Goal: Obtain resource: Download file/media

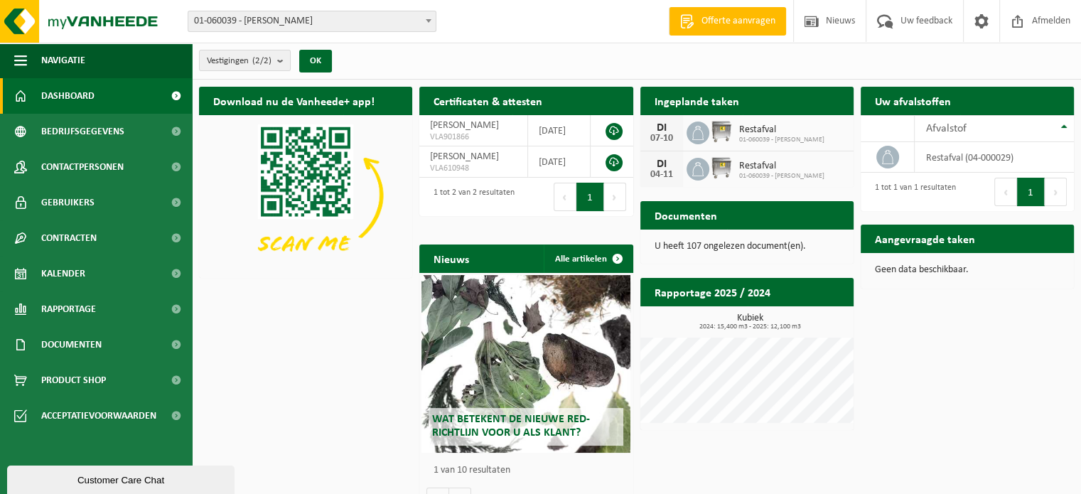
click at [587, 329] on div "Wat betekent de nieuwe RED-richtlijn voor u als klant?" at bounding box center [526, 364] width 209 height 178
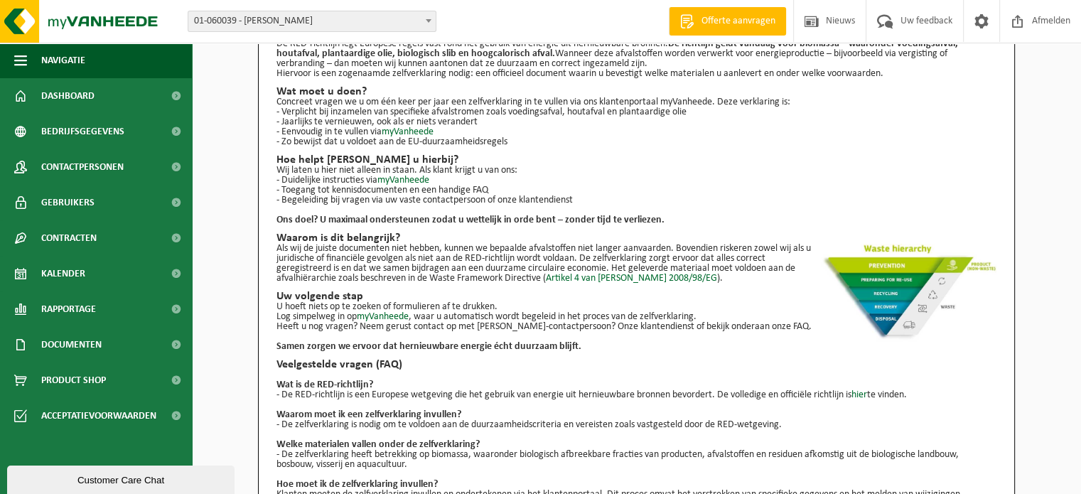
scroll to position [107, 0]
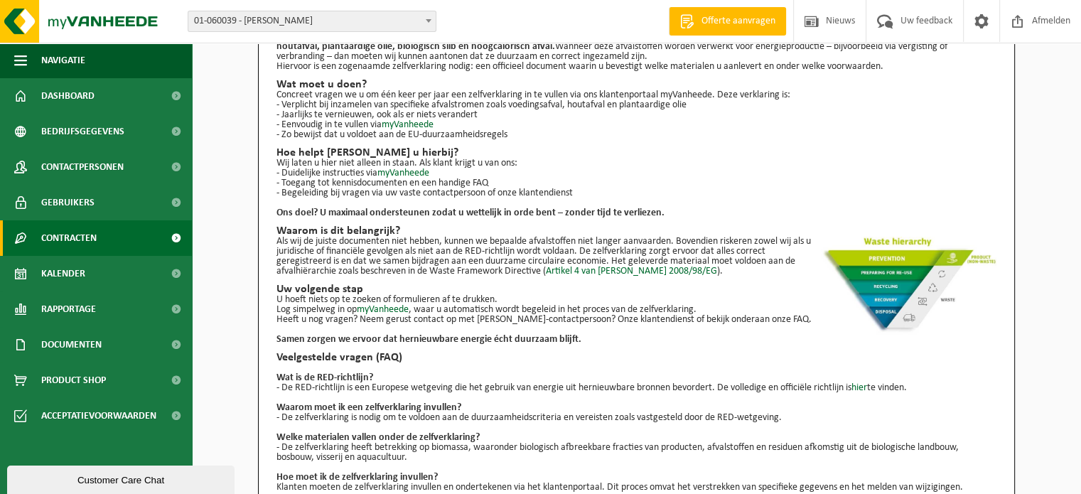
click at [70, 240] on span "Contracten" at bounding box center [68, 238] width 55 height 36
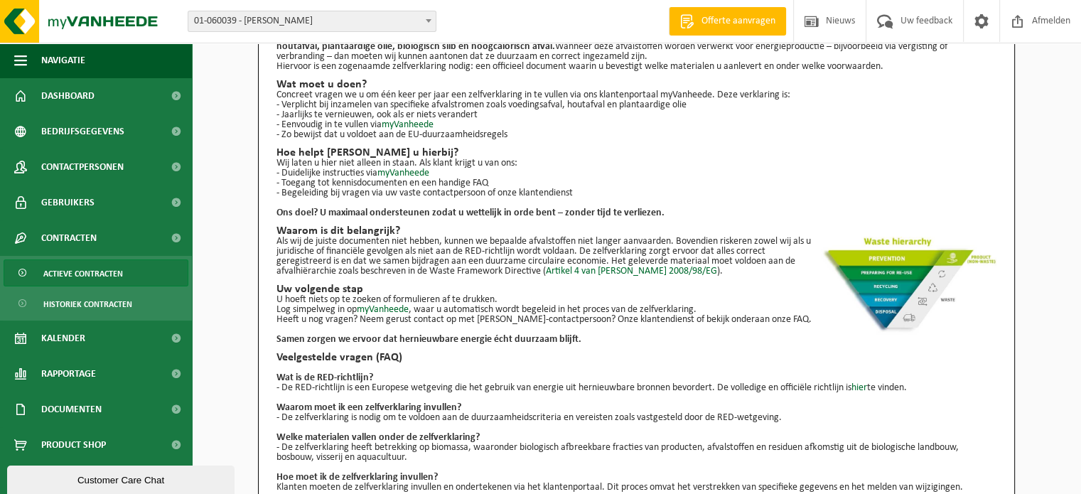
click at [60, 275] on span "Actieve contracten" at bounding box center [83, 273] width 80 height 27
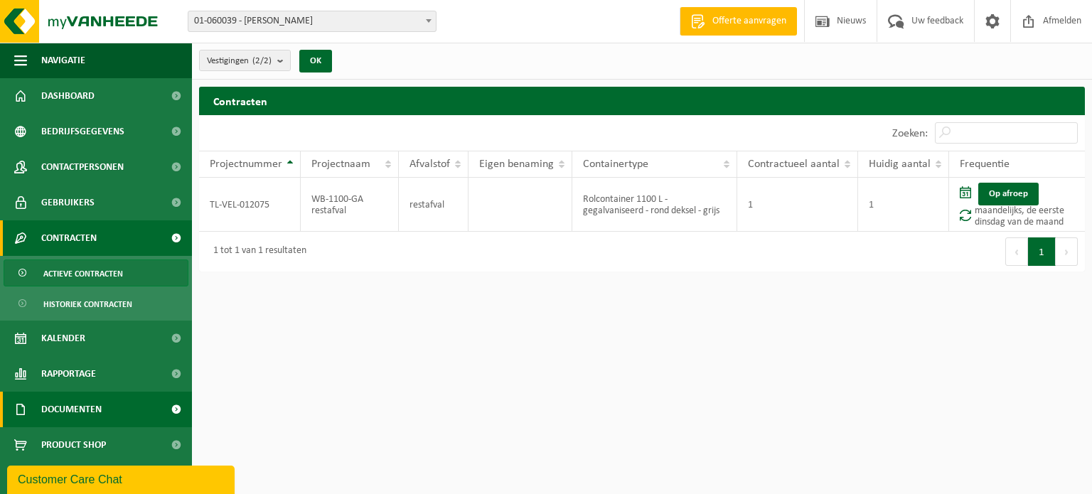
click at [85, 407] on span "Documenten" at bounding box center [71, 410] width 60 height 36
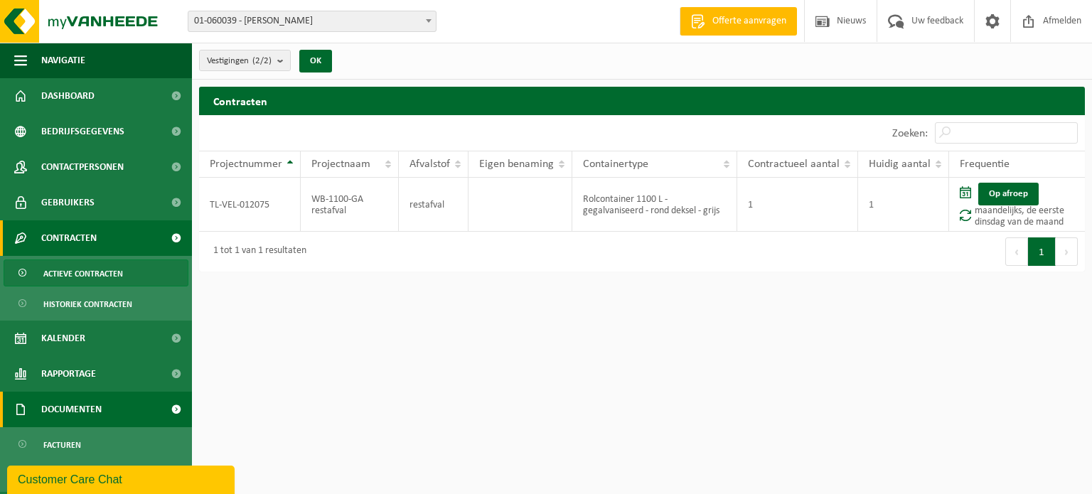
click at [162, 409] on span at bounding box center [176, 410] width 32 height 36
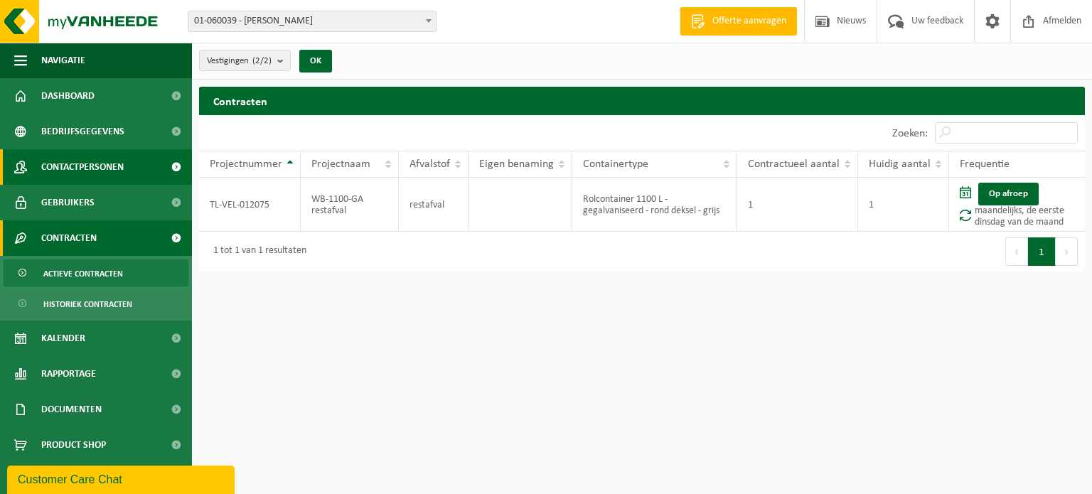
click at [75, 162] on span "Contactpersonen" at bounding box center [82, 167] width 82 height 36
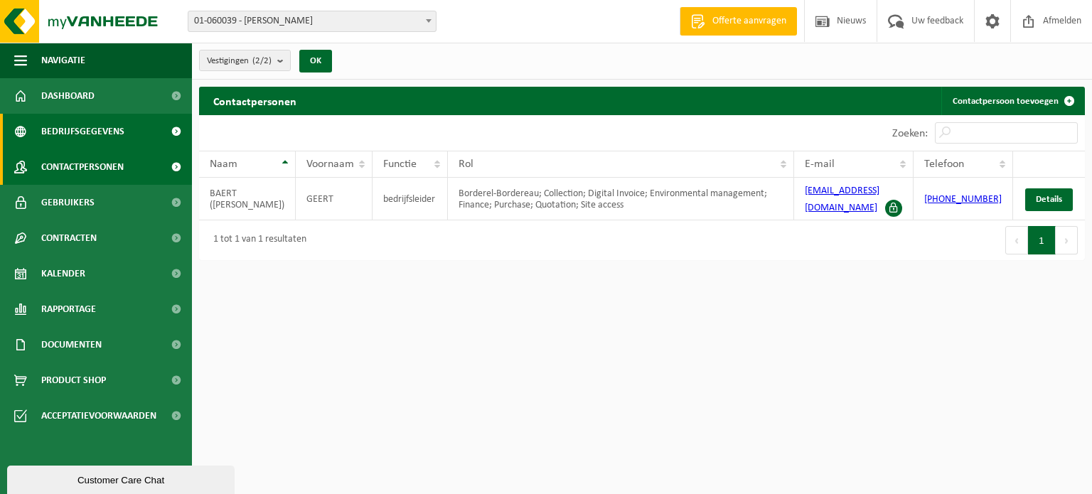
click at [137, 138] on link "Bedrijfsgegevens" at bounding box center [96, 132] width 192 height 36
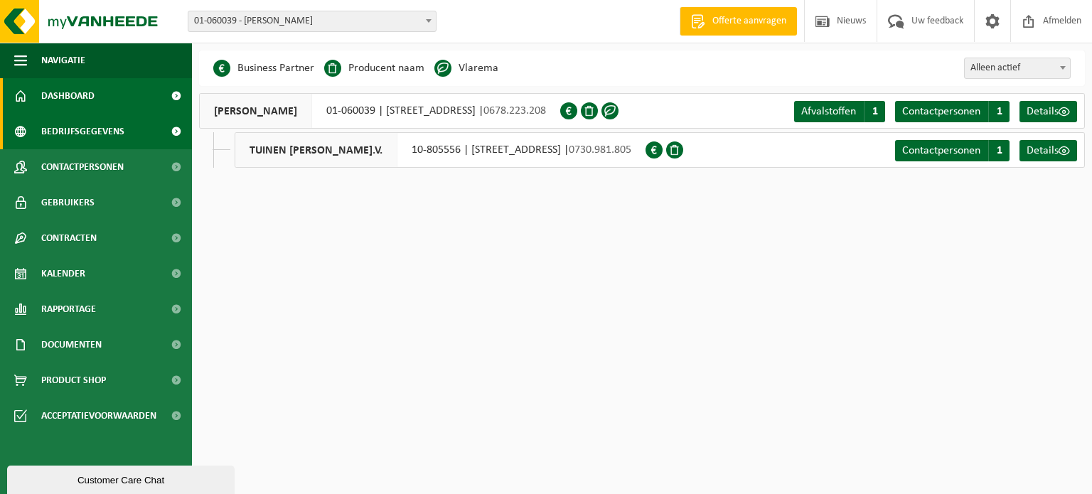
click at [115, 99] on link "Dashboard" at bounding box center [96, 96] width 192 height 36
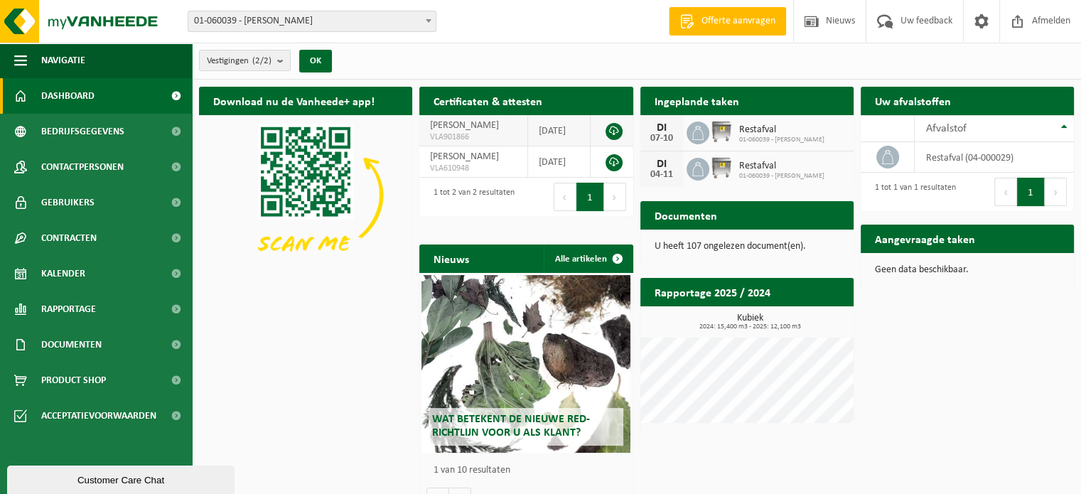
click at [565, 133] on td "2024-11-06" at bounding box center [559, 130] width 63 height 31
click at [468, 131] on span "[PERSON_NAME]" at bounding box center [464, 125] width 69 height 11
click at [449, 131] on span "[PERSON_NAME]" at bounding box center [464, 125] width 69 height 11
click at [908, 23] on span "Uw feedback" at bounding box center [926, 21] width 59 height 42
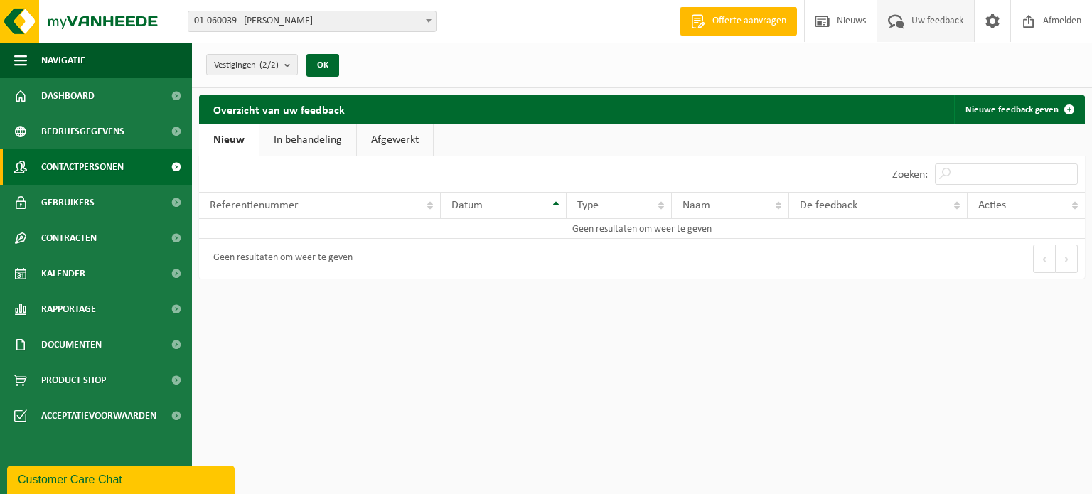
click at [68, 166] on span "Contactpersonen" at bounding box center [82, 167] width 82 height 36
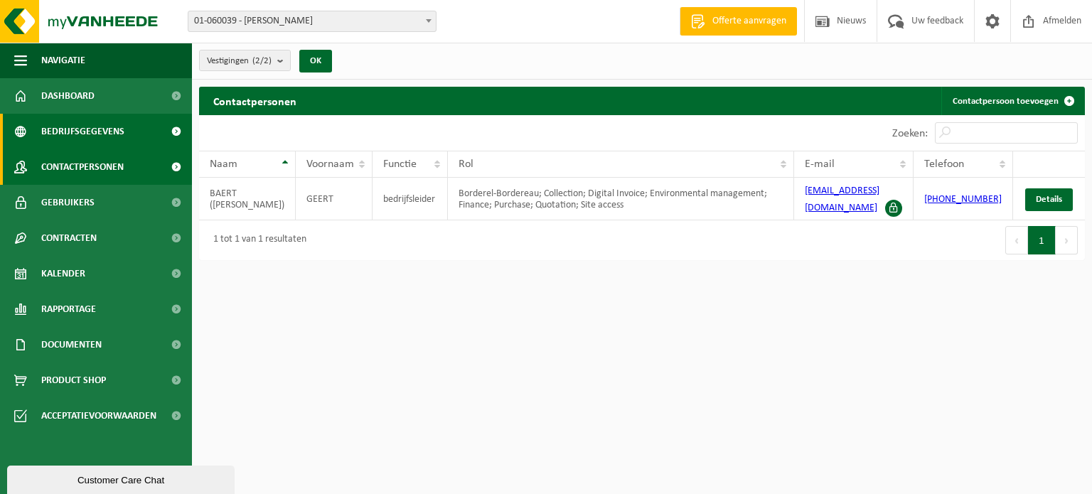
click at [111, 139] on span "Bedrijfsgegevens" at bounding box center [82, 132] width 83 height 36
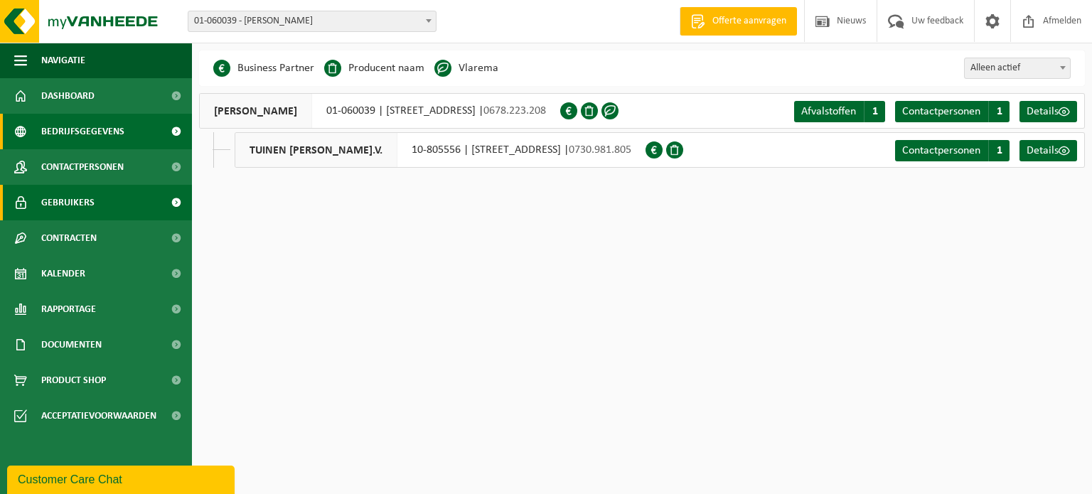
click at [82, 210] on span "Gebruikers" at bounding box center [67, 203] width 53 height 36
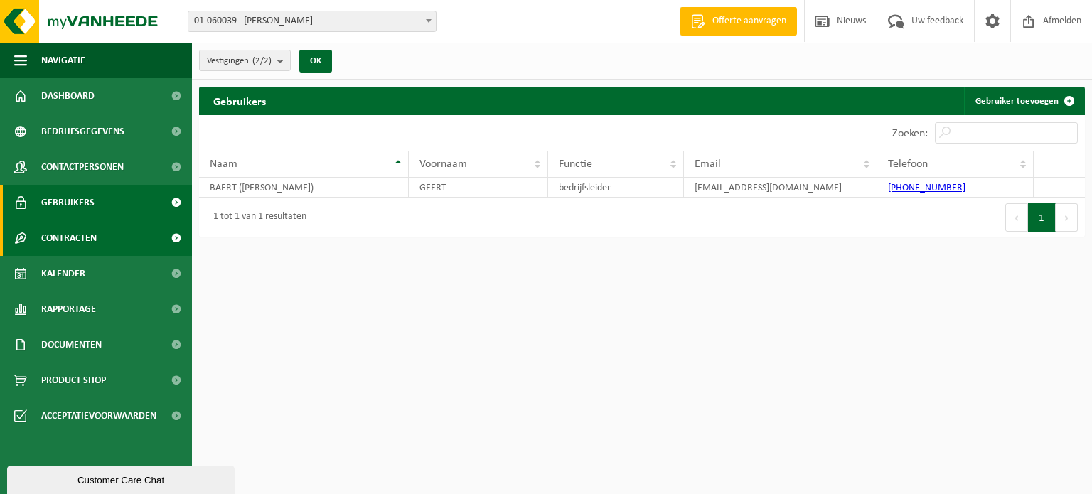
click at [82, 245] on span "Contracten" at bounding box center [68, 238] width 55 height 36
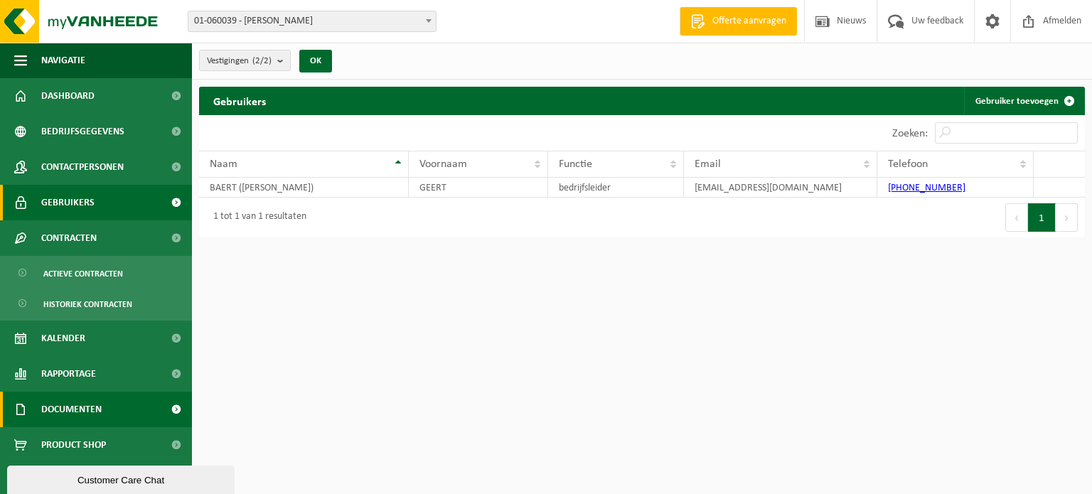
click at [85, 408] on span "Documenten" at bounding box center [71, 410] width 60 height 36
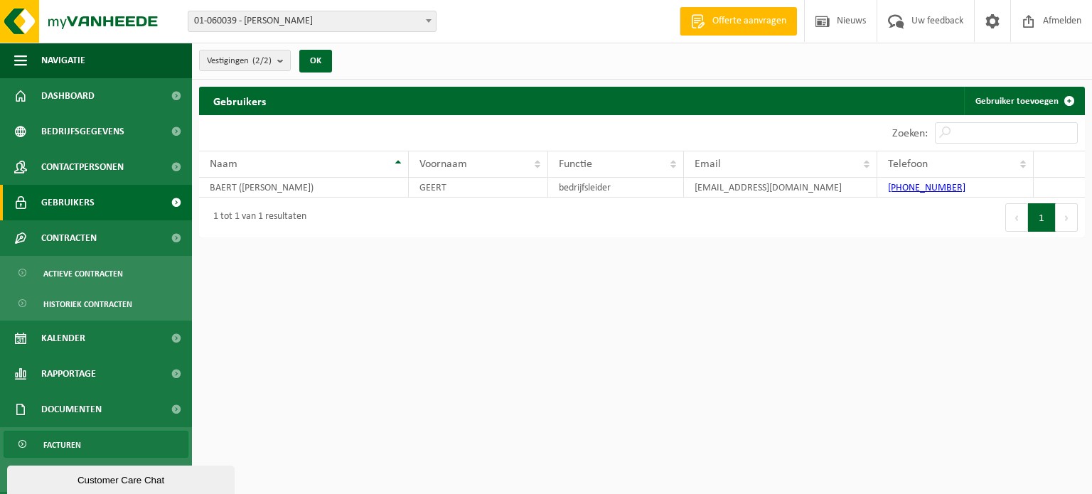
click at [82, 436] on link "Facturen" at bounding box center [96, 444] width 185 height 27
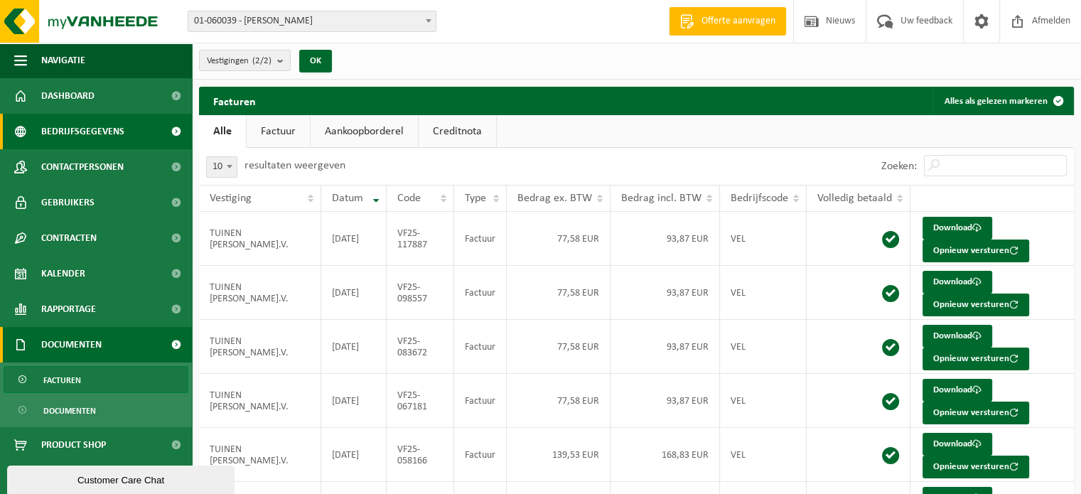
click at [160, 131] on span at bounding box center [176, 132] width 32 height 36
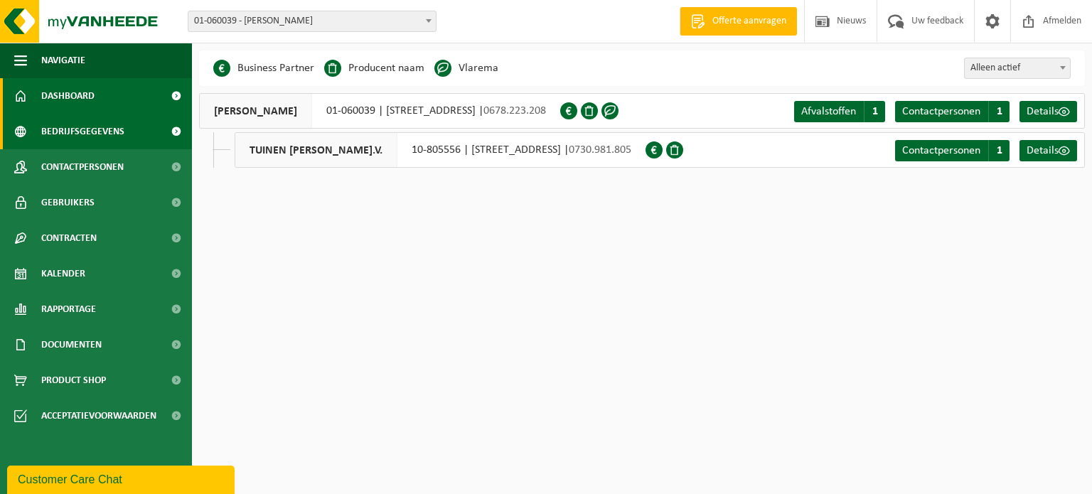
click at [149, 93] on link "Dashboard" at bounding box center [96, 96] width 192 height 36
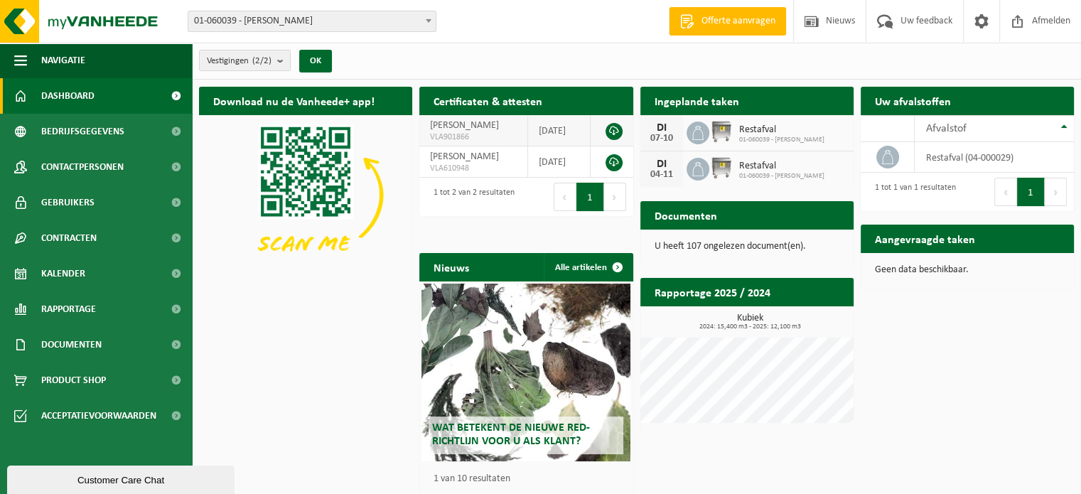
click at [447, 131] on span "[PERSON_NAME]" at bounding box center [464, 125] width 69 height 11
click at [547, 141] on td "[DATE]" at bounding box center [559, 130] width 63 height 31
click at [615, 138] on link at bounding box center [614, 131] width 17 height 17
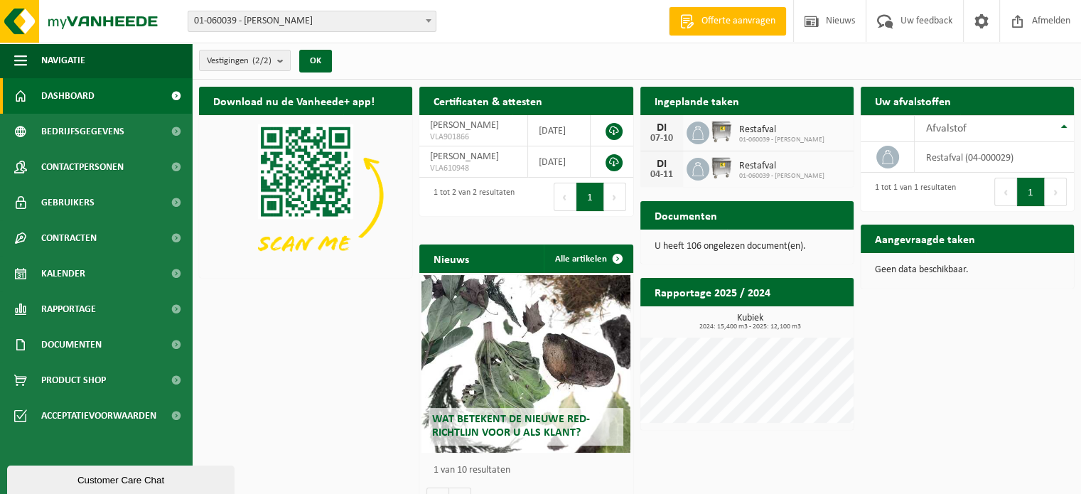
click at [775, 246] on p "U heeft 106 ongelezen document(en)." at bounding box center [747, 247] width 185 height 10
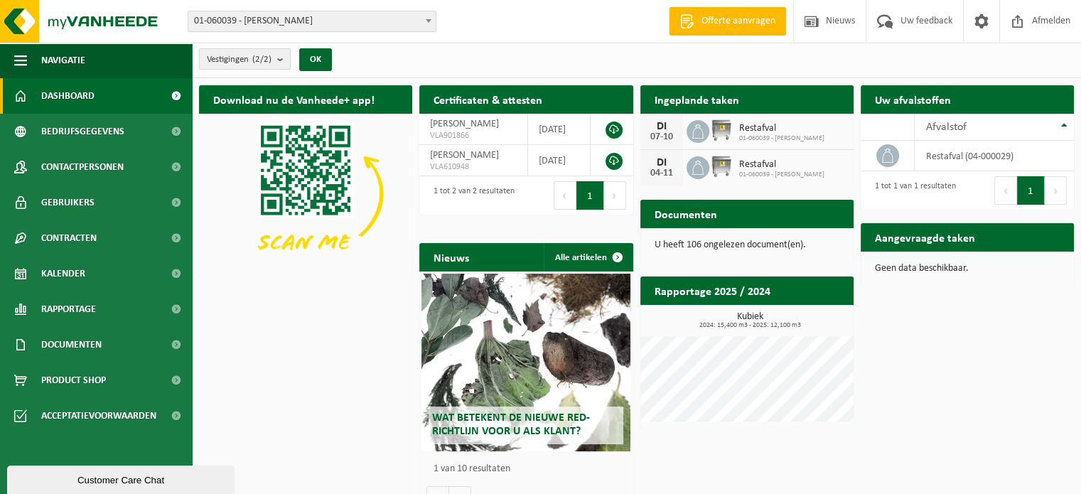
scroll to position [28, 0]
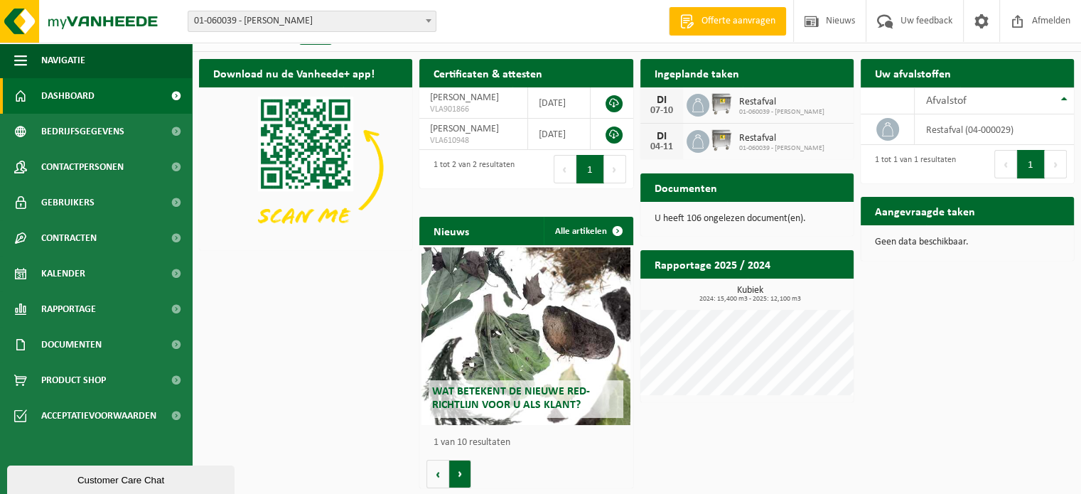
click at [460, 481] on button "Volgende" at bounding box center [460, 474] width 22 height 28
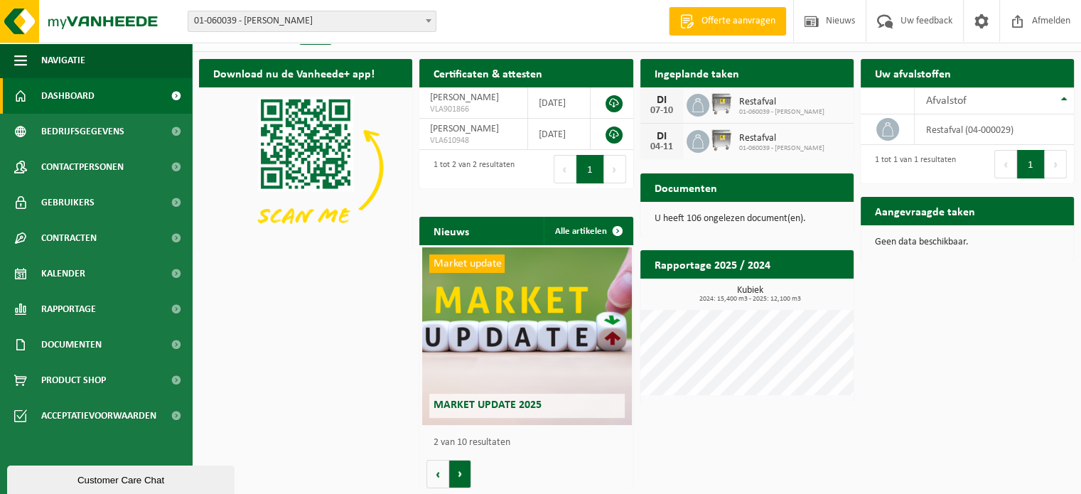
scroll to position [0, 213]
click at [465, 464] on button "Volgende" at bounding box center [460, 474] width 22 height 28
click at [465, 463] on button "Volgende" at bounding box center [460, 474] width 22 height 28
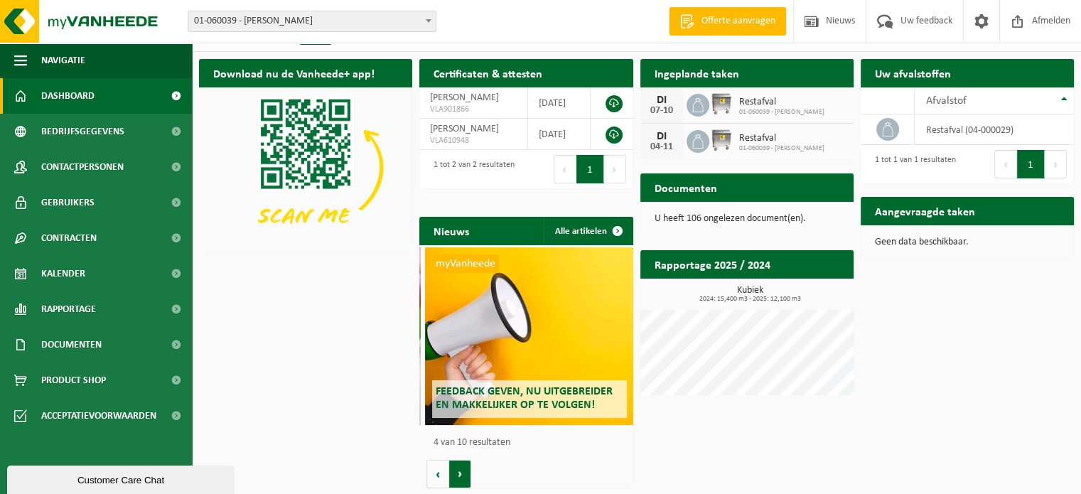
scroll to position [0, 640]
